Goal: Task Accomplishment & Management: Complete application form

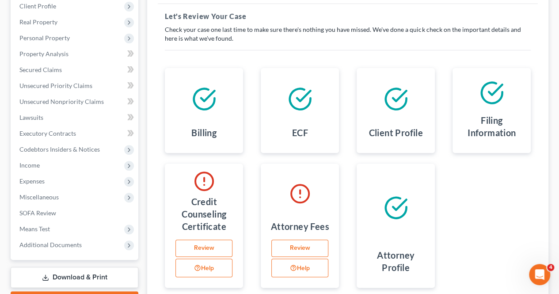
scroll to position [201, 0]
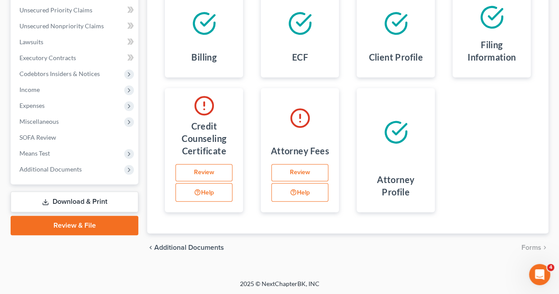
click at [99, 227] on link "Review & File" at bounding box center [75, 225] width 128 height 19
click at [206, 172] on link "Review" at bounding box center [204, 173] width 57 height 18
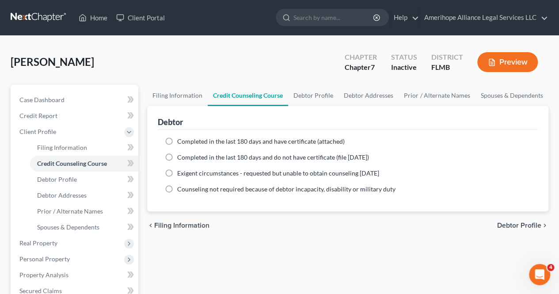
click at [177, 140] on label "Completed in the last 180 days and have certificate (attached)" at bounding box center [261, 141] width 168 height 9
click at [181, 140] on input "Completed in the last 180 days and have certificate (attached)" at bounding box center [184, 140] width 6 height 6
radio input "true"
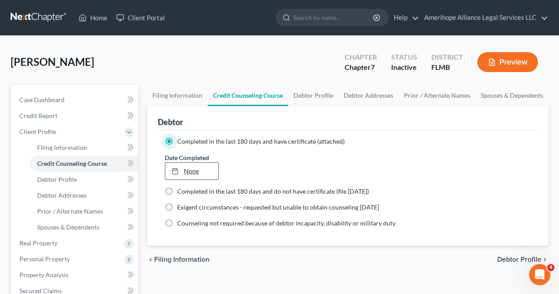
click at [213, 171] on link "None" at bounding box center [191, 171] width 53 height 17
type input "8/15/2025"
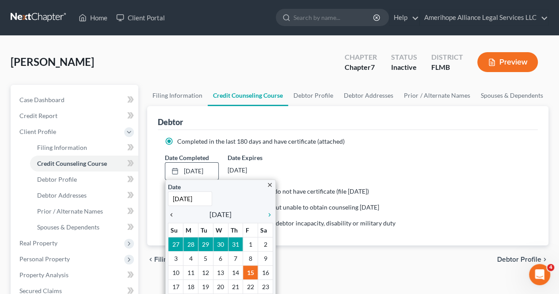
click at [171, 214] on icon "chevron_left" at bounding box center [173, 214] width 11 height 7
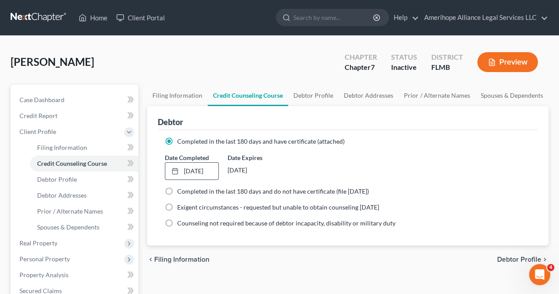
click at [444, 174] on div "Date Completed 6/9/2025 close Date 6/9/2025 Time 12:00 AM chevron_left June 202…" at bounding box center [348, 166] width 375 height 27
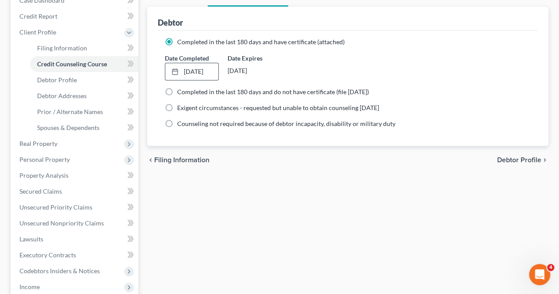
click at [512, 160] on span "Debtor Profile" at bounding box center [519, 160] width 44 height 7
select select "0"
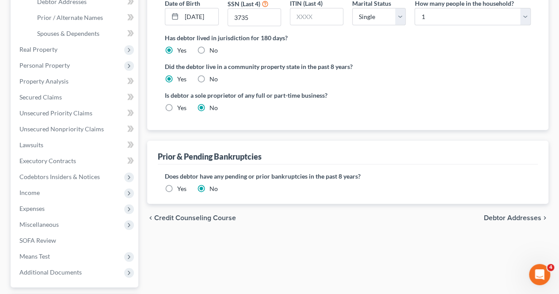
click at [521, 214] on span "Debtor Addresses" at bounding box center [512, 217] width 57 height 7
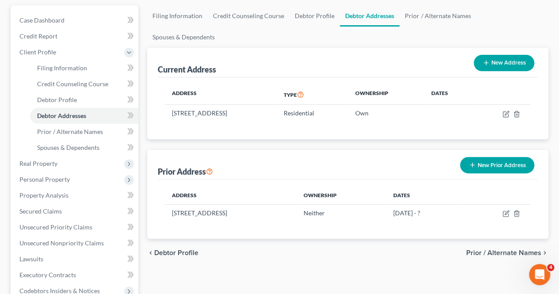
scroll to position [92, 0]
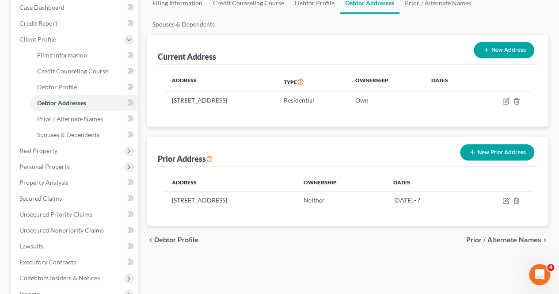
drag, startPoint x: 521, startPoint y: 195, endPoint x: 510, endPoint y: 237, distance: 43.8
click at [510, 237] on div "Filing Information Credit Counseling Course Debtor Profile Debtor Addresses Pri…" at bounding box center [348, 215] width 410 height 447
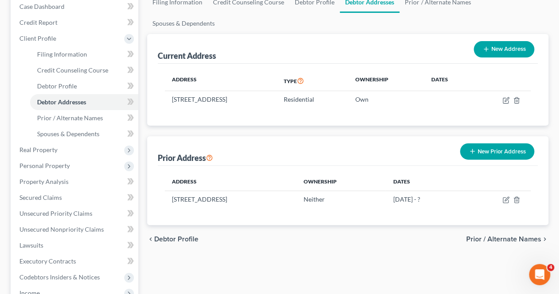
scroll to position [0, 0]
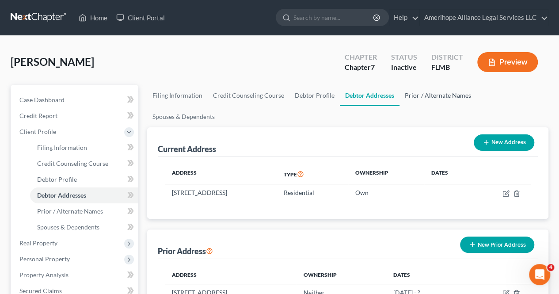
click at [433, 98] on link "Prior / Alternate Names" at bounding box center [438, 95] width 76 height 21
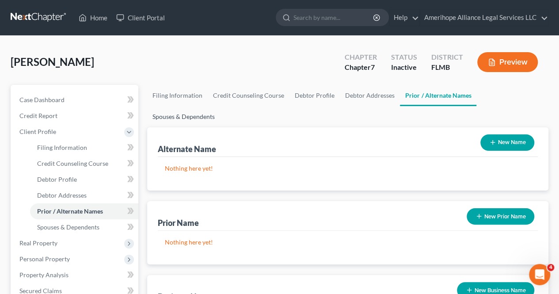
click at [220, 106] on link "Spouses & Dependents" at bounding box center [183, 116] width 73 height 21
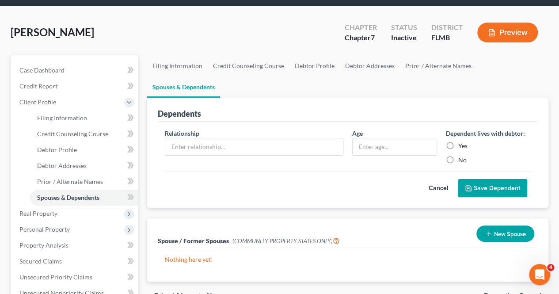
scroll to position [30, 0]
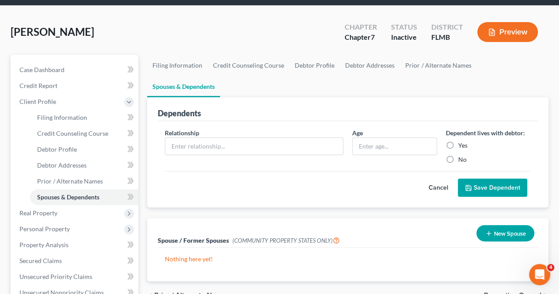
click at [334, 32] on div "Gonzalez, Lisa Upgraded Chapter Chapter 7 Status Inactive District FLMB Preview" at bounding box center [280, 35] width 538 height 38
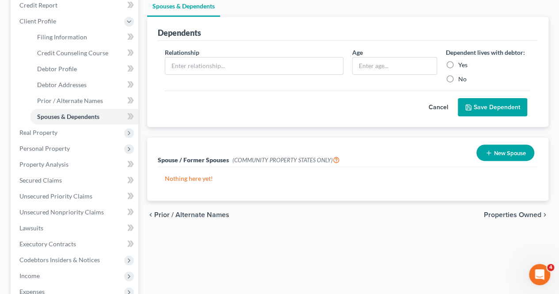
scroll to position [111, 0]
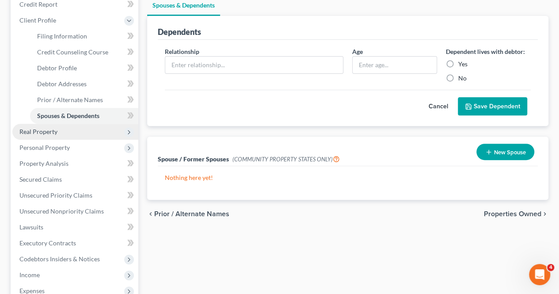
click at [81, 129] on span "Real Property" at bounding box center [75, 132] width 126 height 16
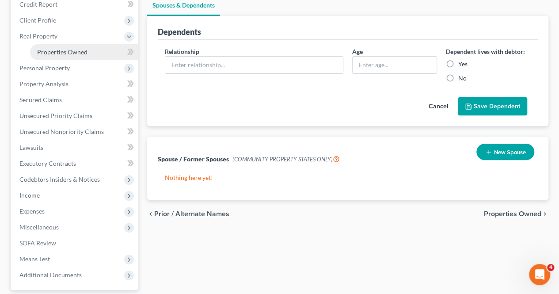
click at [83, 54] on span "Properties Owned" at bounding box center [62, 52] width 50 height 8
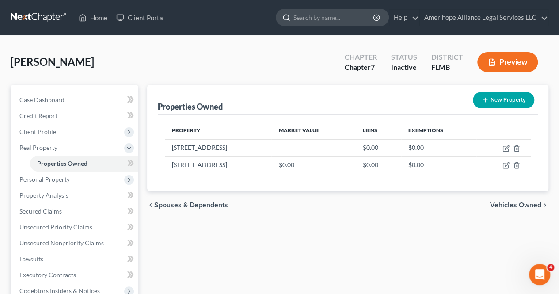
click at [319, 15] on input "search" at bounding box center [334, 17] width 81 height 16
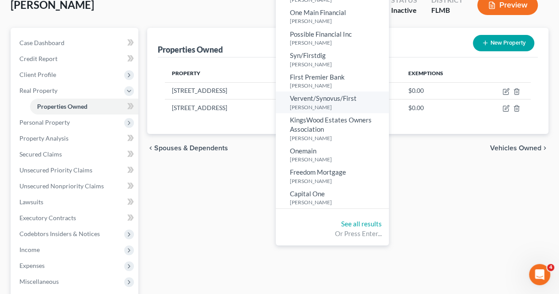
scroll to position [57, 0]
type input "[PERSON_NAME]"
click at [348, 227] on link "See all results" at bounding box center [361, 224] width 41 height 8
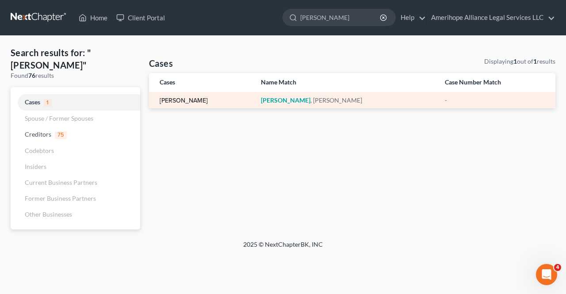
click at [175, 102] on link "[PERSON_NAME]" at bounding box center [184, 101] width 48 height 6
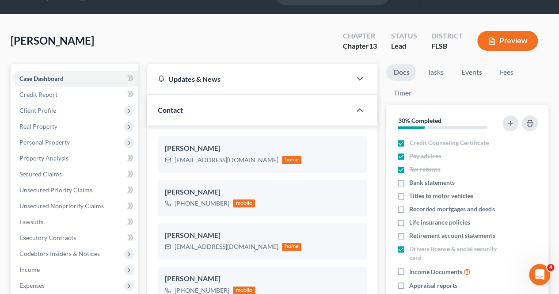
scroll to position [22, 0]
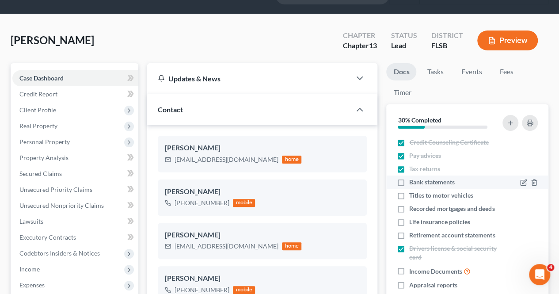
click at [434, 180] on span "Bank statements" at bounding box center [432, 182] width 46 height 9
click at [419, 180] on input "Bank statements" at bounding box center [416, 181] width 6 height 6
click at [409, 181] on label "Bank statements" at bounding box center [432, 182] width 46 height 9
click at [413, 181] on input "Bank statements" at bounding box center [416, 181] width 6 height 6
checkbox input "false"
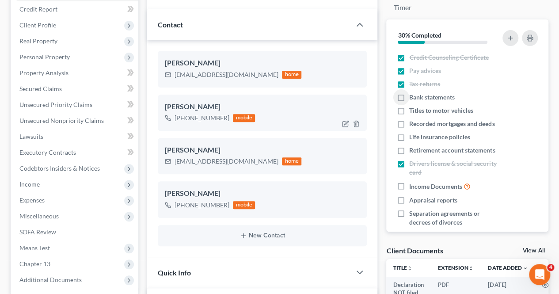
scroll to position [43, 0]
